Goal: Information Seeking & Learning: Understand process/instructions

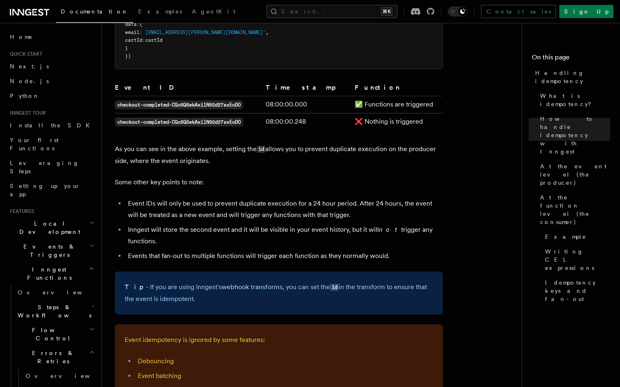
scroll to position [562, 0]
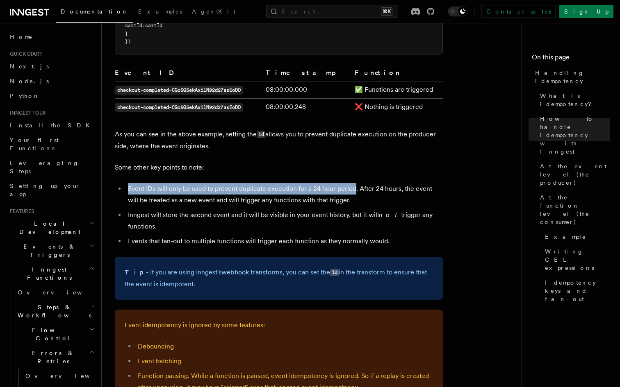
drag, startPoint x: 126, startPoint y: 176, endPoint x: 352, endPoint y: 179, distance: 226.6
click at [352, 183] on li "Event IDs will only be used to prevent duplicate execution for a 24 hour period…" at bounding box center [283, 194] width 317 height 23
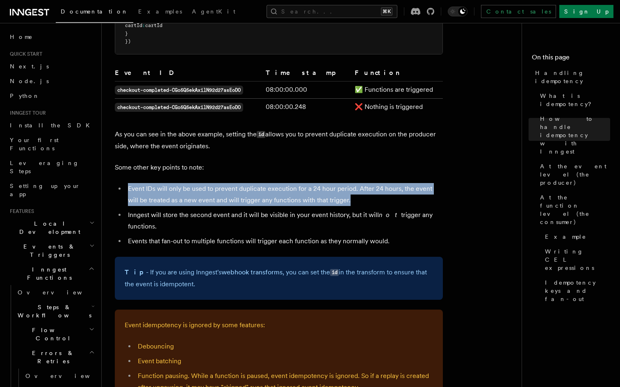
drag, startPoint x: 352, startPoint y: 179, endPoint x: 111, endPoint y: 178, distance: 241.8
click at [336, 186] on li "Event IDs will only be used to prevent duplicate execution for a 24 hour period…" at bounding box center [283, 194] width 317 height 23
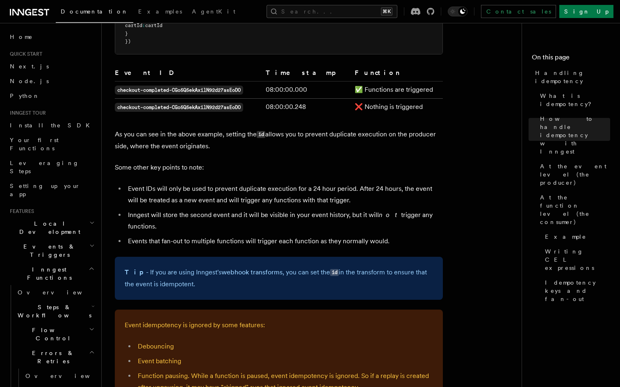
drag, startPoint x: 111, startPoint y: 178, endPoint x: 123, endPoint y: 207, distance: 31.4
click at [123, 207] on ul "Event IDs will only be used to prevent duplicate execution for a 24 hour period…" at bounding box center [279, 215] width 328 height 64
click at [166, 214] on li "Inngest will store the second event and it will be visible in your event histor…" at bounding box center [283, 220] width 317 height 23
drag, startPoint x: 123, startPoint y: 207, endPoint x: 128, endPoint y: 203, distance: 6.5
click at [128, 209] on li "Inngest will store the second event and it will be visible in your event histor…" at bounding box center [283, 220] width 317 height 23
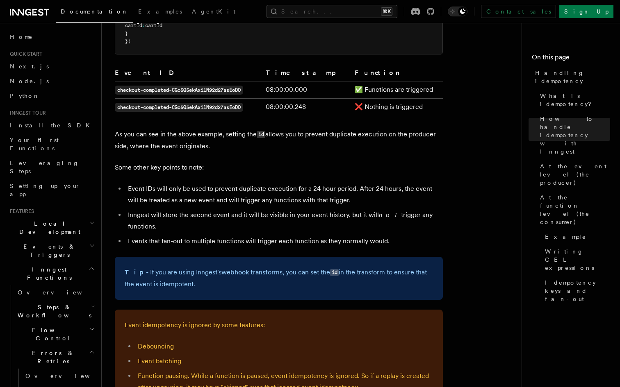
click at [128, 209] on li "Inngest will store the second event and it will be visible in your event histor…" at bounding box center [283, 220] width 317 height 23
